Goal: Obtain resource: Download file/media

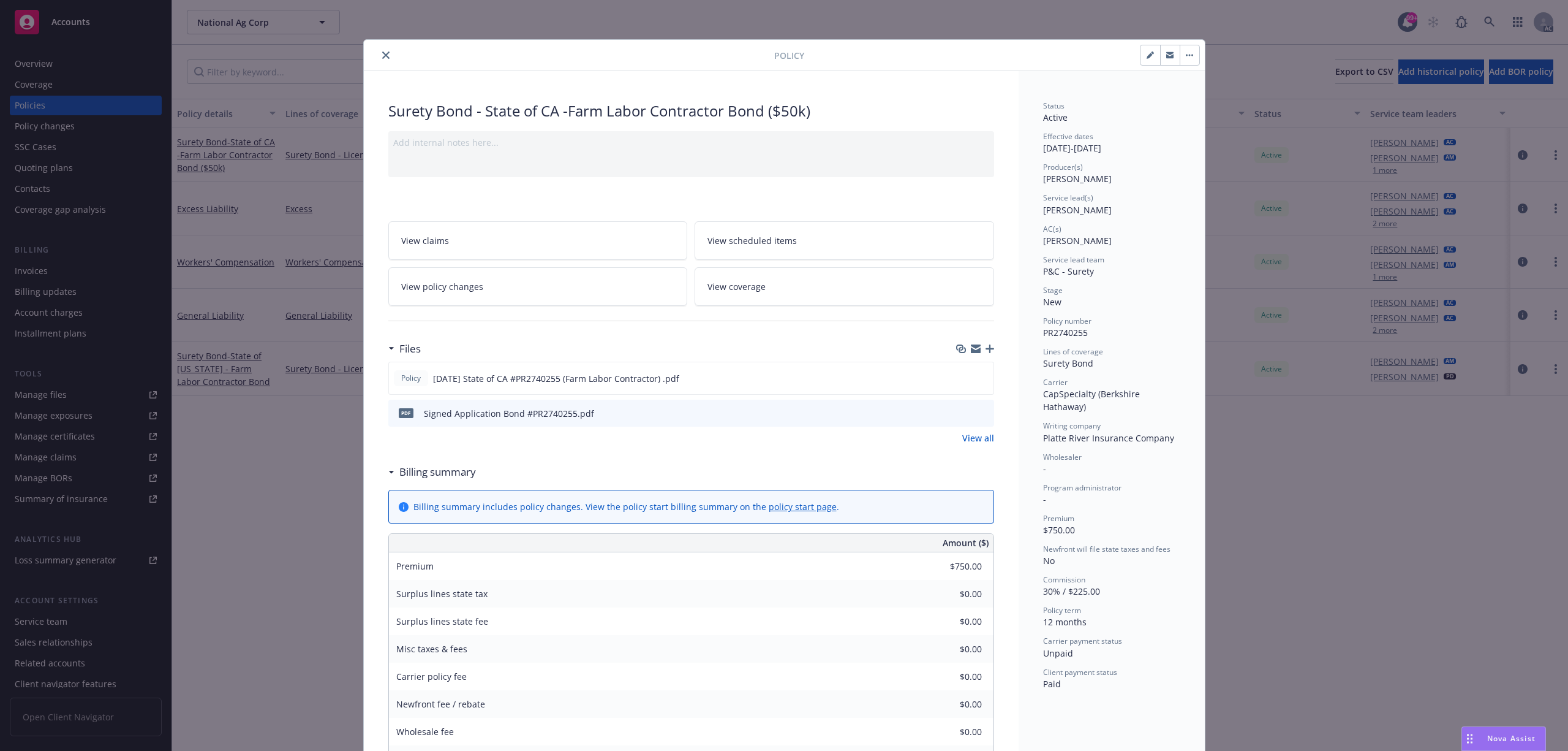
click at [383, 57] on icon "close" at bounding box center [386, 55] width 7 height 7
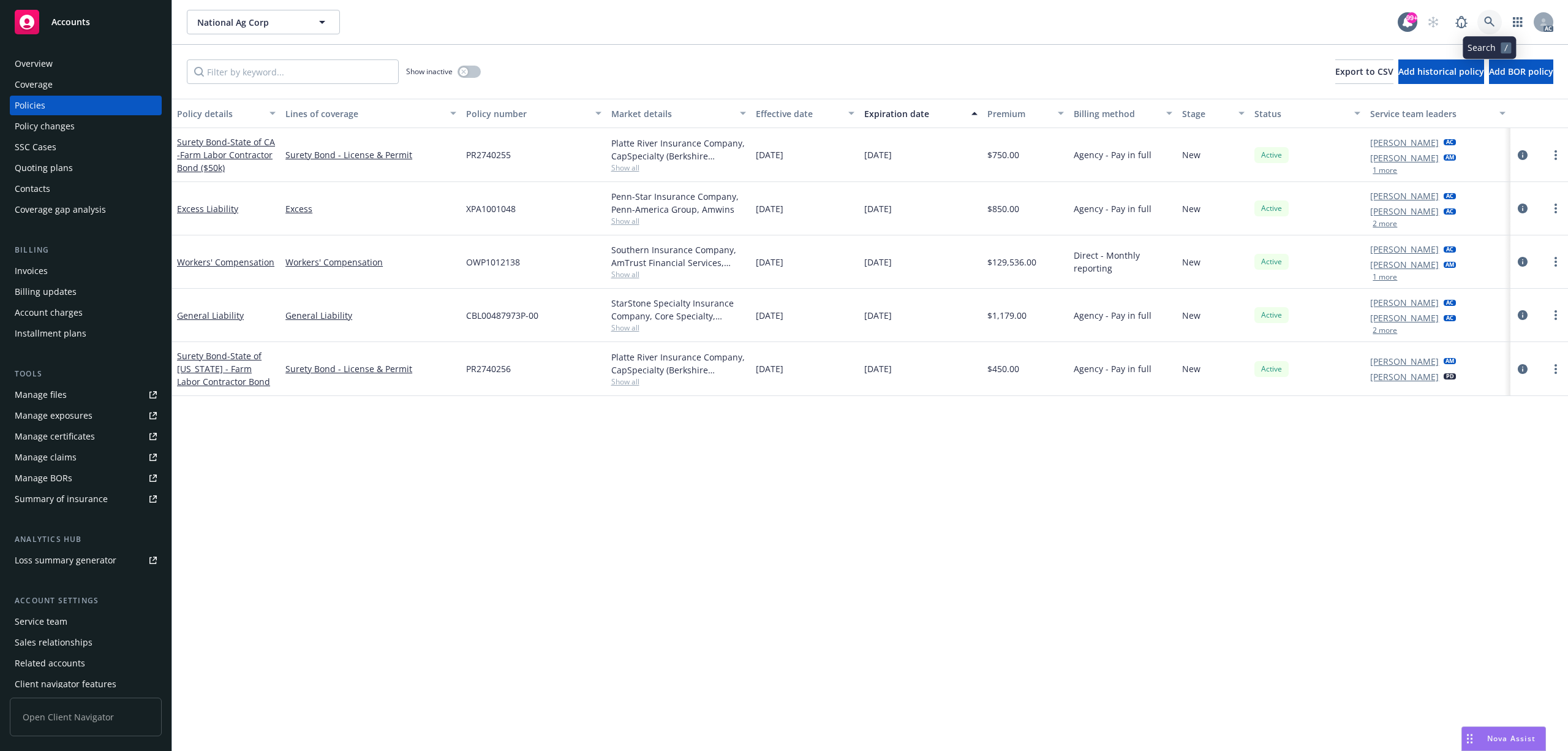
click at [1488, 24] on icon at bounding box center [1490, 22] width 11 height 11
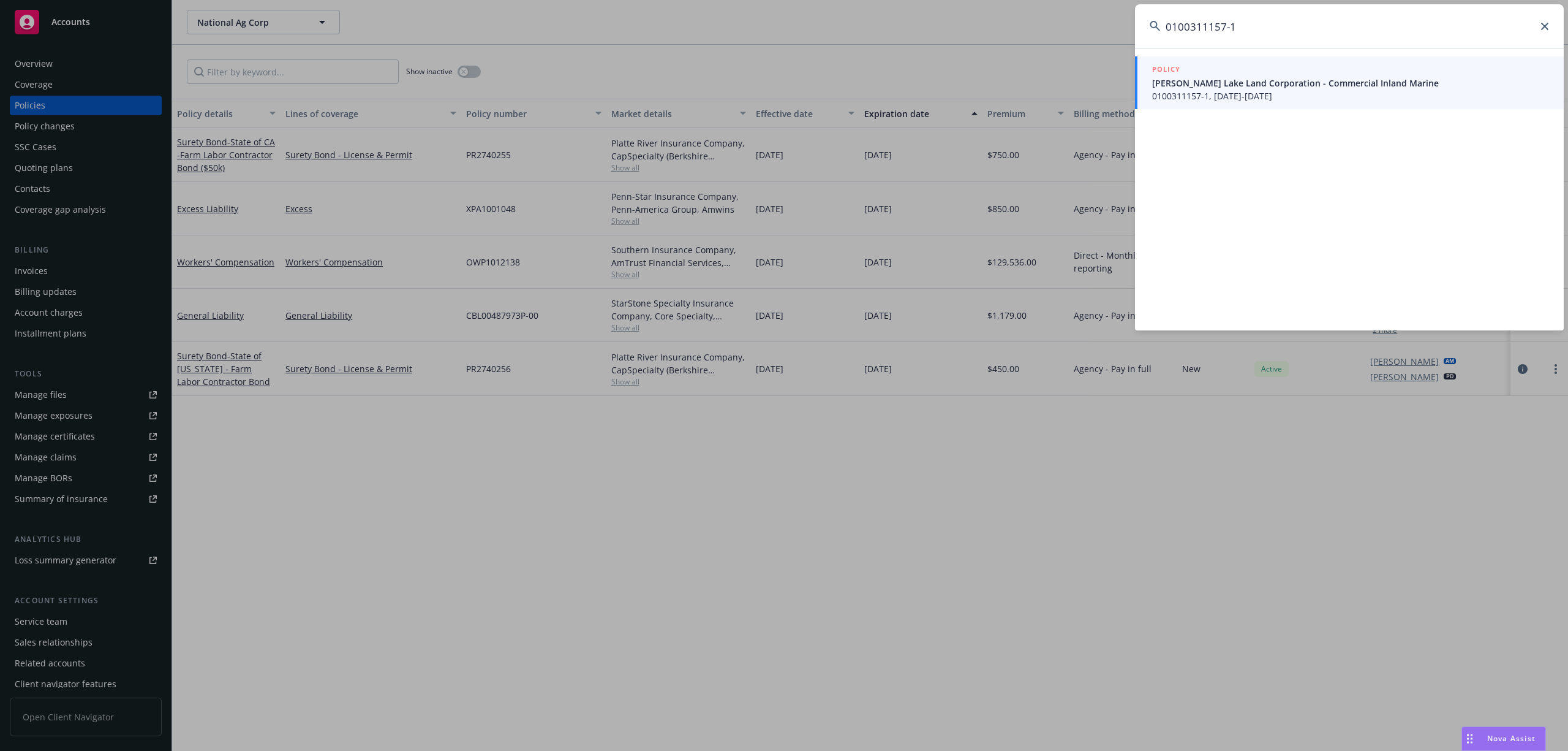
type input "0100311157-1"
click at [1314, 69] on div "POLICY" at bounding box center [1351, 69] width 397 height 14
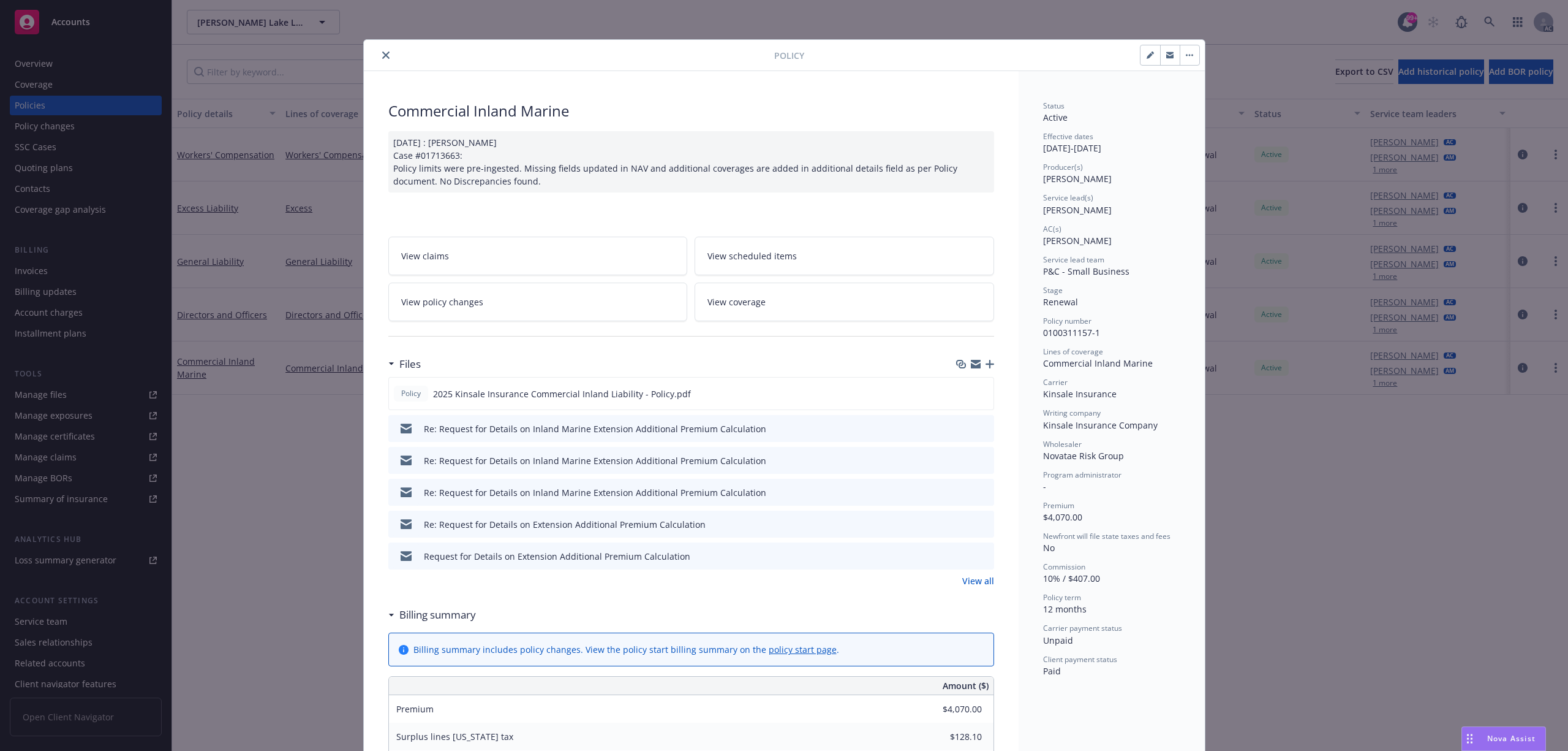
click at [985, 580] on link "View all" at bounding box center [978, 581] width 31 height 13
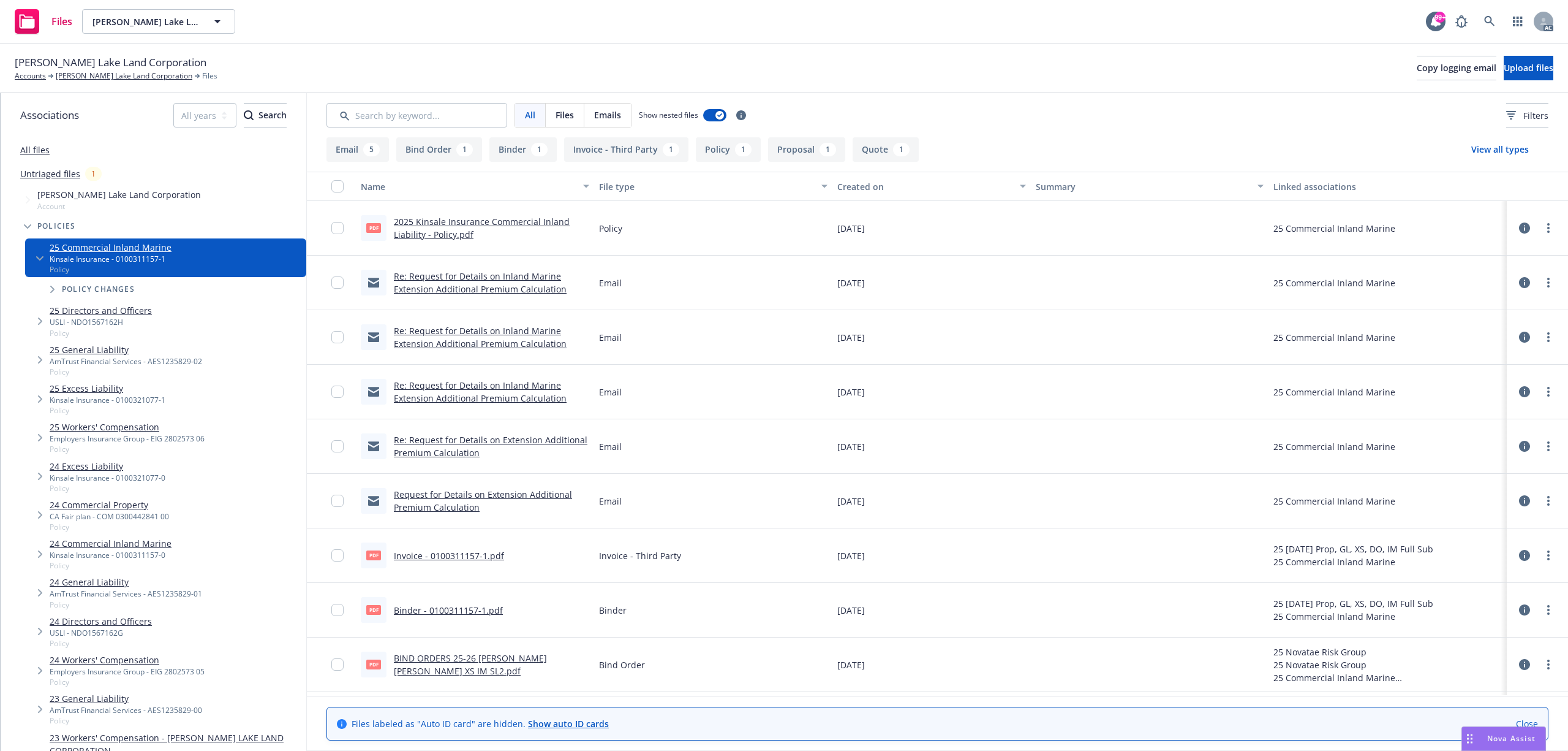
click at [473, 554] on link "Invoice - 0100311157-1.pdf" at bounding box center [449, 556] width 111 height 11
